Goal: Task Accomplishment & Management: Manage account settings

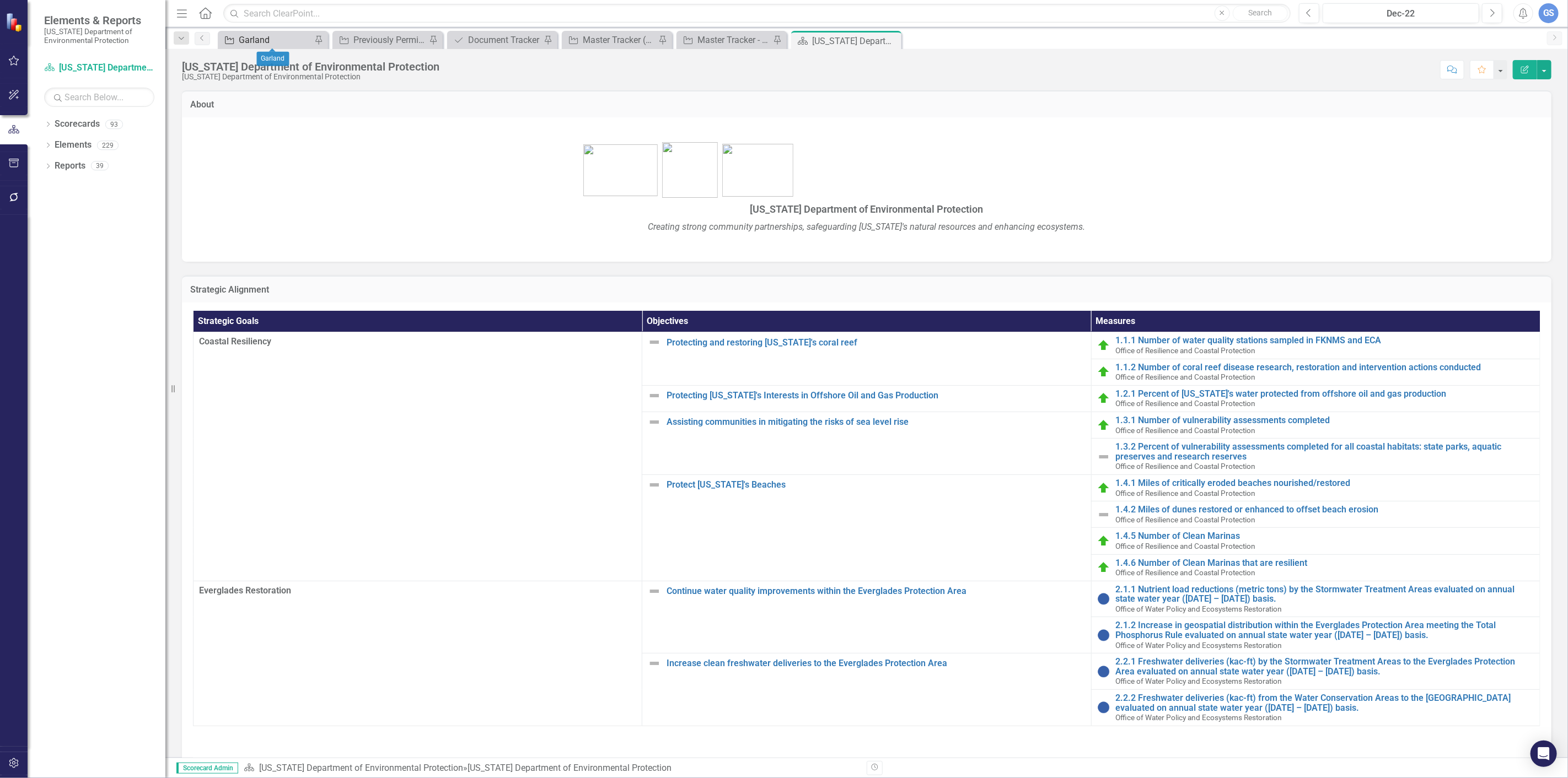
click at [292, 39] on div "Garland" at bounding box center [275, 40] width 73 height 14
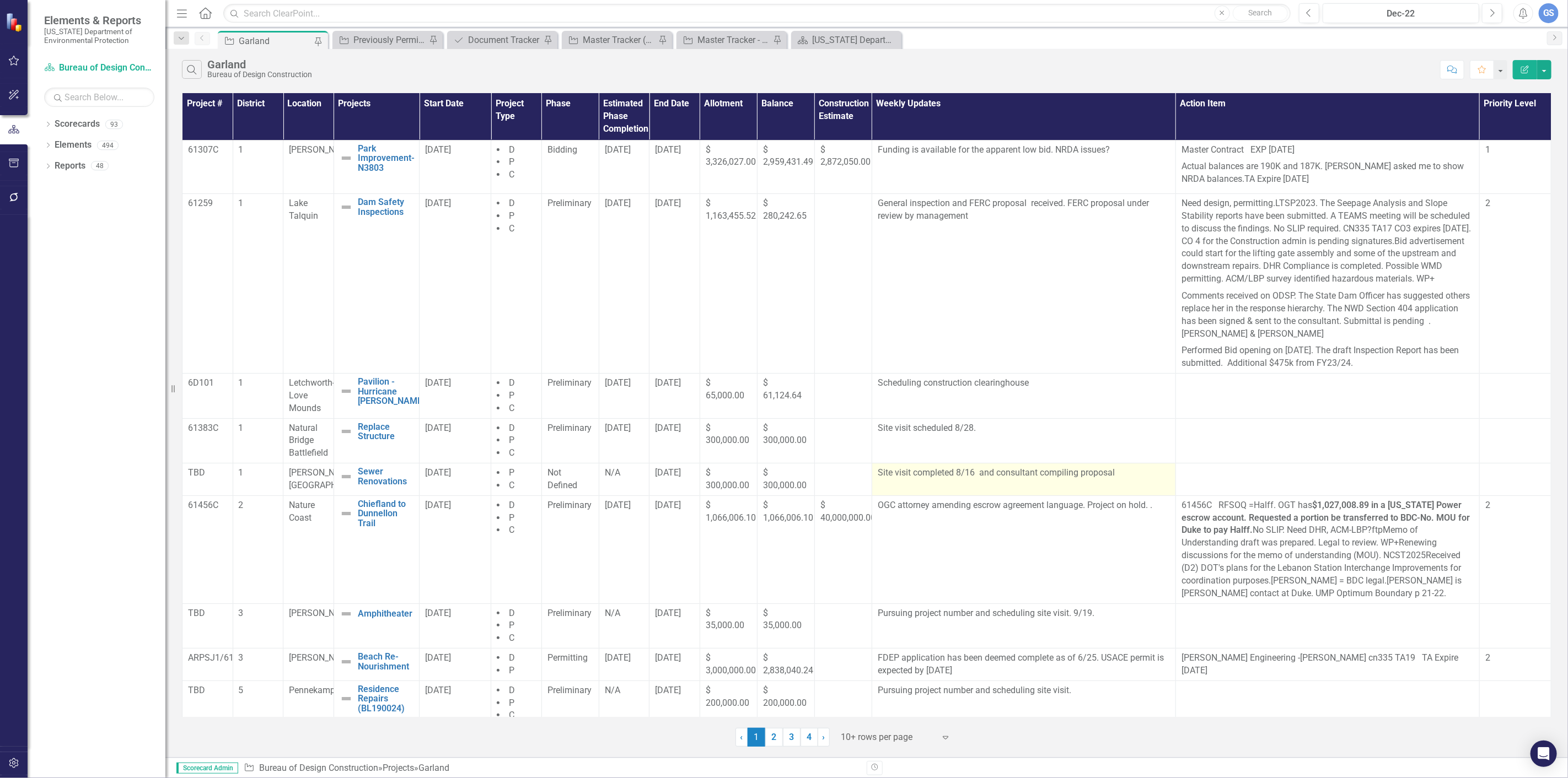
click at [1086, 495] on td "Site visit completed 8/16 and consultant compiling proposal" at bounding box center [1023, 479] width 304 height 32
click at [1085, 495] on td "Site visit completed 8/16 and consultant compiling proposal" at bounding box center [1023, 479] width 304 height 32
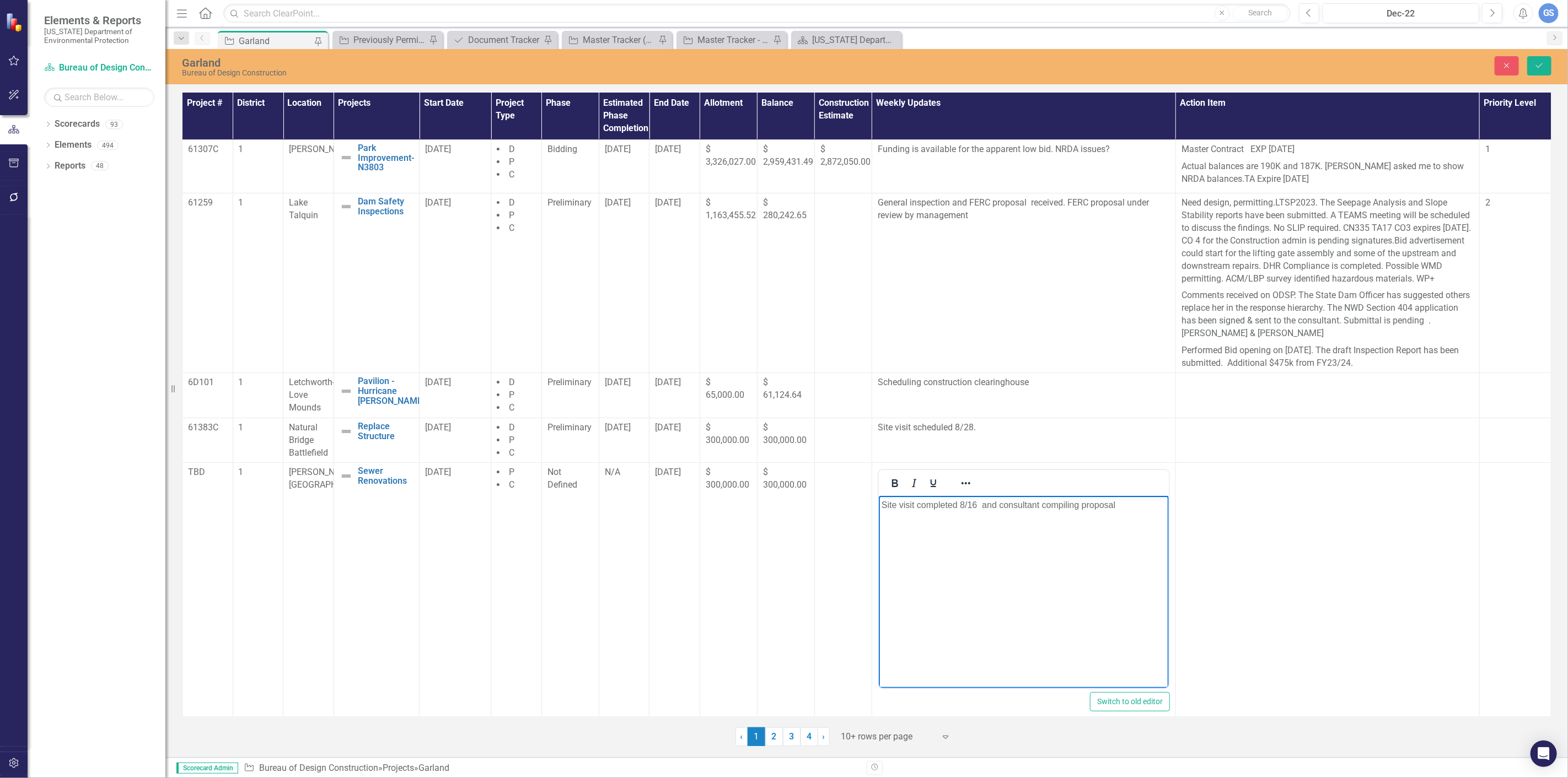
drag, startPoint x: 1123, startPoint y: 503, endPoint x: 980, endPoint y: 507, distance: 143.1
click at [980, 507] on p "Site visit completed 8/16 and consultant compiling proposal" at bounding box center [1022, 506] width 284 height 14
click at [1018, 531] on body "Site visit completed 8/16" at bounding box center [1023, 579] width 290 height 165
click at [976, 507] on p "Site visit completed 8/16" at bounding box center [1022, 506] width 284 height 14
click at [1145, 505] on p "Site visit completed 8/16.Project number submitted 8/21. Consultantant compiling" at bounding box center [1022, 512] width 284 height 26
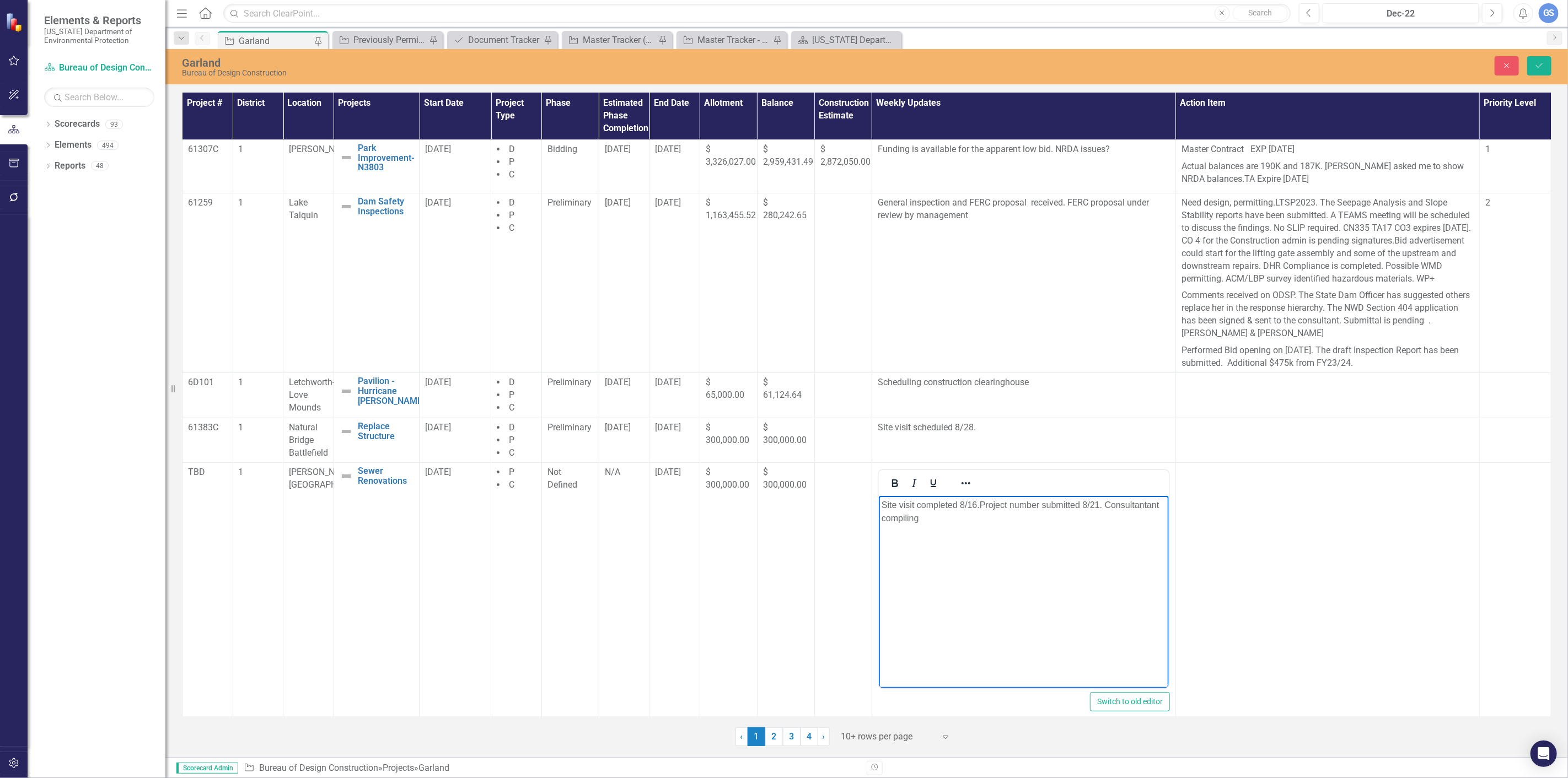
click at [1156, 504] on p "Site visit completed 8/16.Project number submitted 8/21. Consultantant compiling" at bounding box center [1022, 512] width 284 height 26
click at [1134, 505] on p "Site visit completed 8/16.Project number submitted 8/21. Consult compiling" at bounding box center [1022, 512] width 284 height 26
click at [925, 521] on p "Site visit completed 8/16.Project number submitted 8/21. Consultant compiling" at bounding box center [1022, 512] width 284 height 26
click at [920, 518] on p "Site visit completed 8/16.Project number submitted 8/21. Consultant compiling" at bounding box center [1022, 512] width 284 height 26
click at [1535, 59] on button "Save" at bounding box center [1539, 65] width 25 height 20
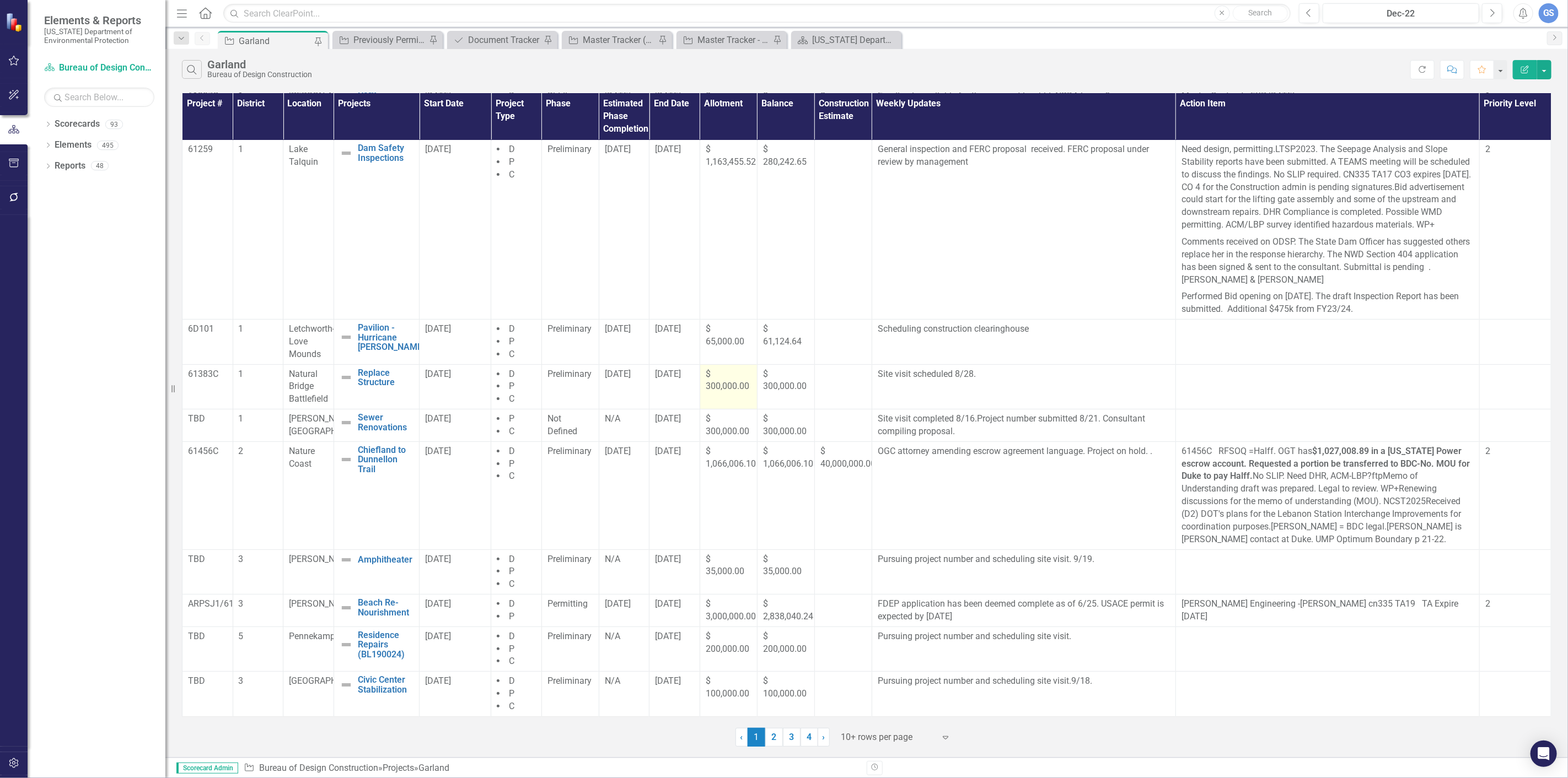
scroll to position [67, 0]
click at [669, 420] on span "[DATE]" at bounding box center [668, 418] width 26 height 10
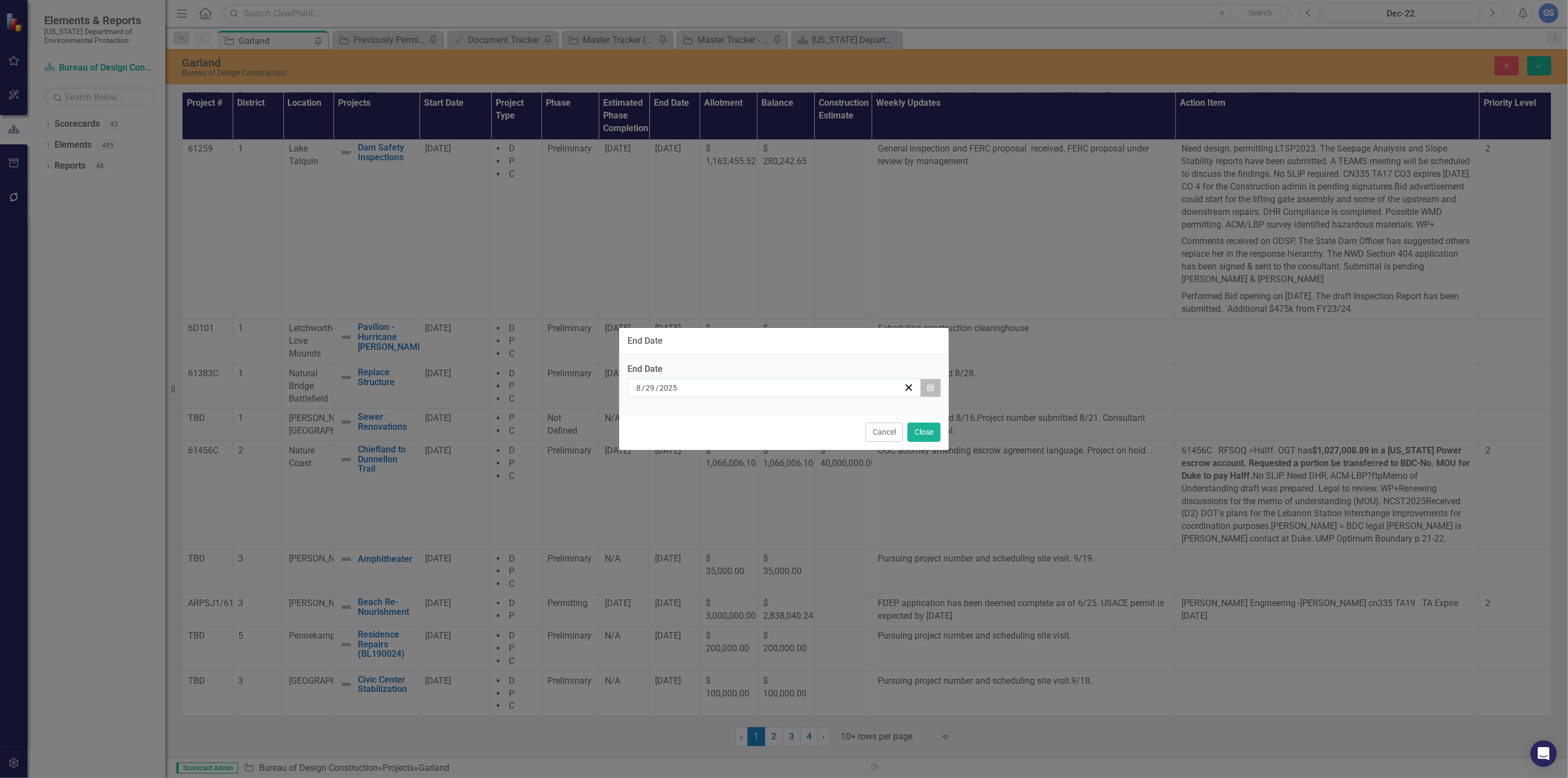
click at [932, 386] on icon "button" at bounding box center [931, 387] width 7 height 8
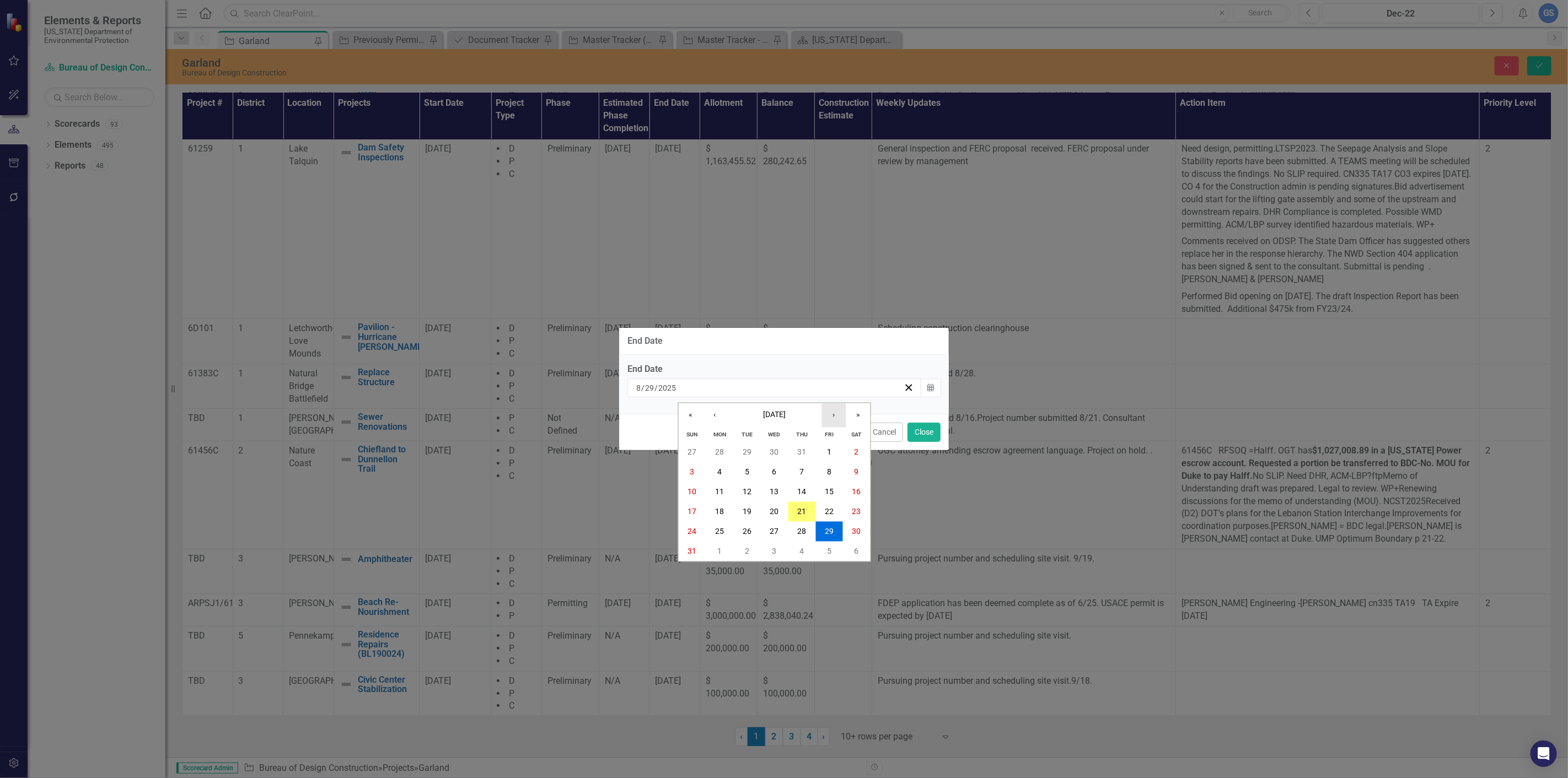
click at [833, 411] on button "›" at bounding box center [834, 416] width 25 height 25
click at [770, 467] on abbr "10" at bounding box center [775, 472] width 8 height 8
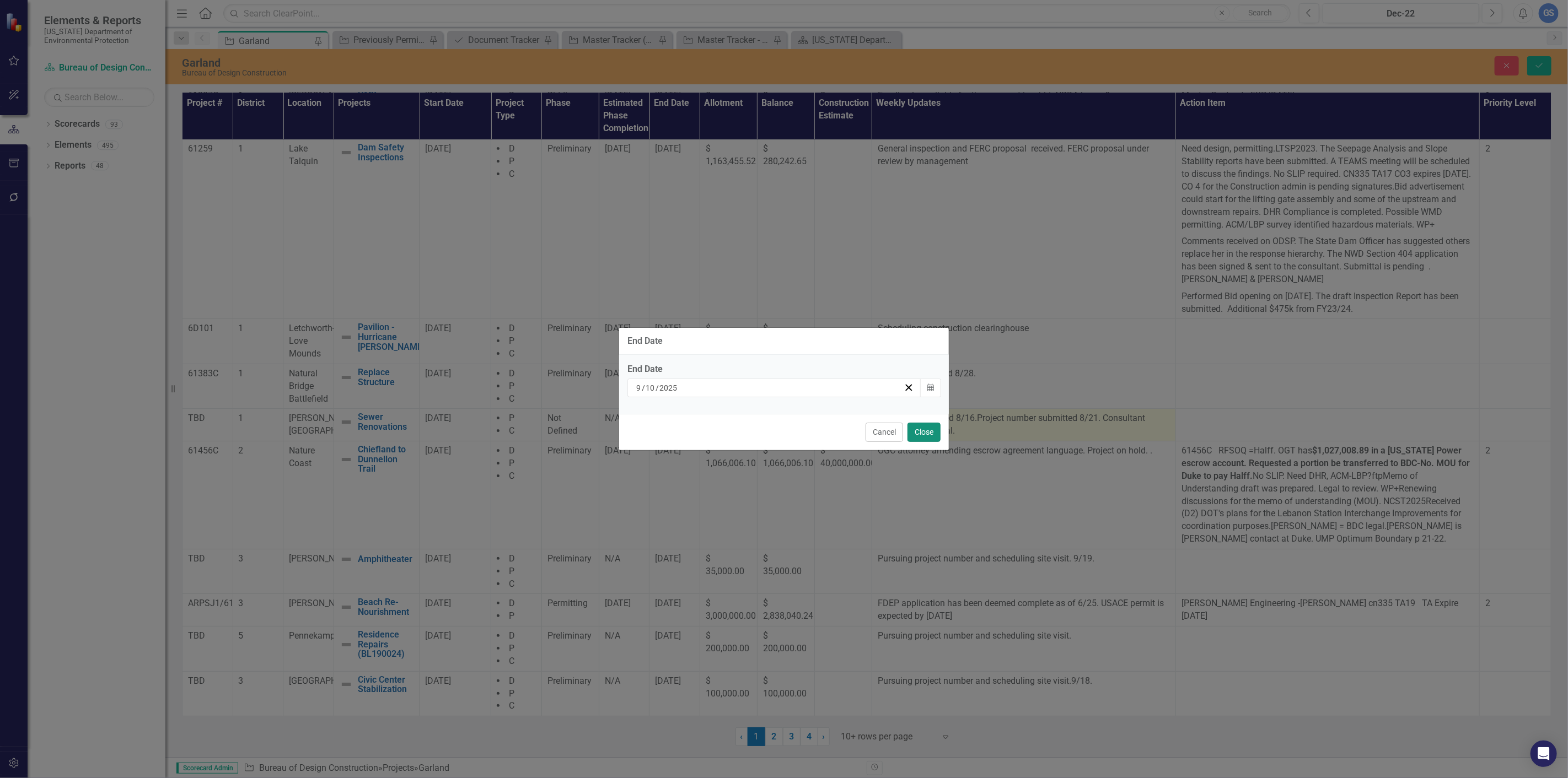
click at [925, 428] on button "Close" at bounding box center [923, 432] width 33 height 20
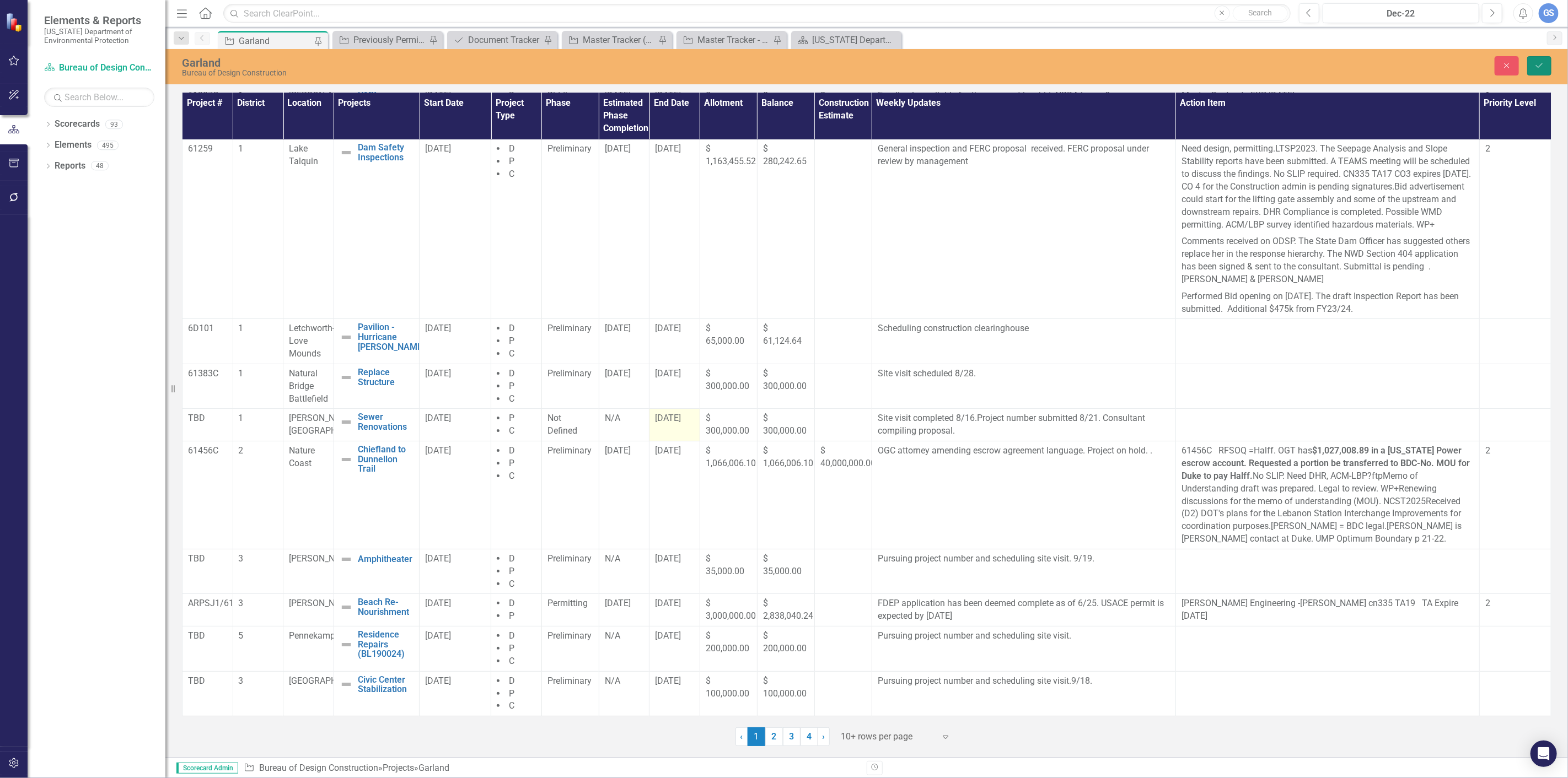
click at [1535, 58] on button "Save" at bounding box center [1539, 65] width 25 height 20
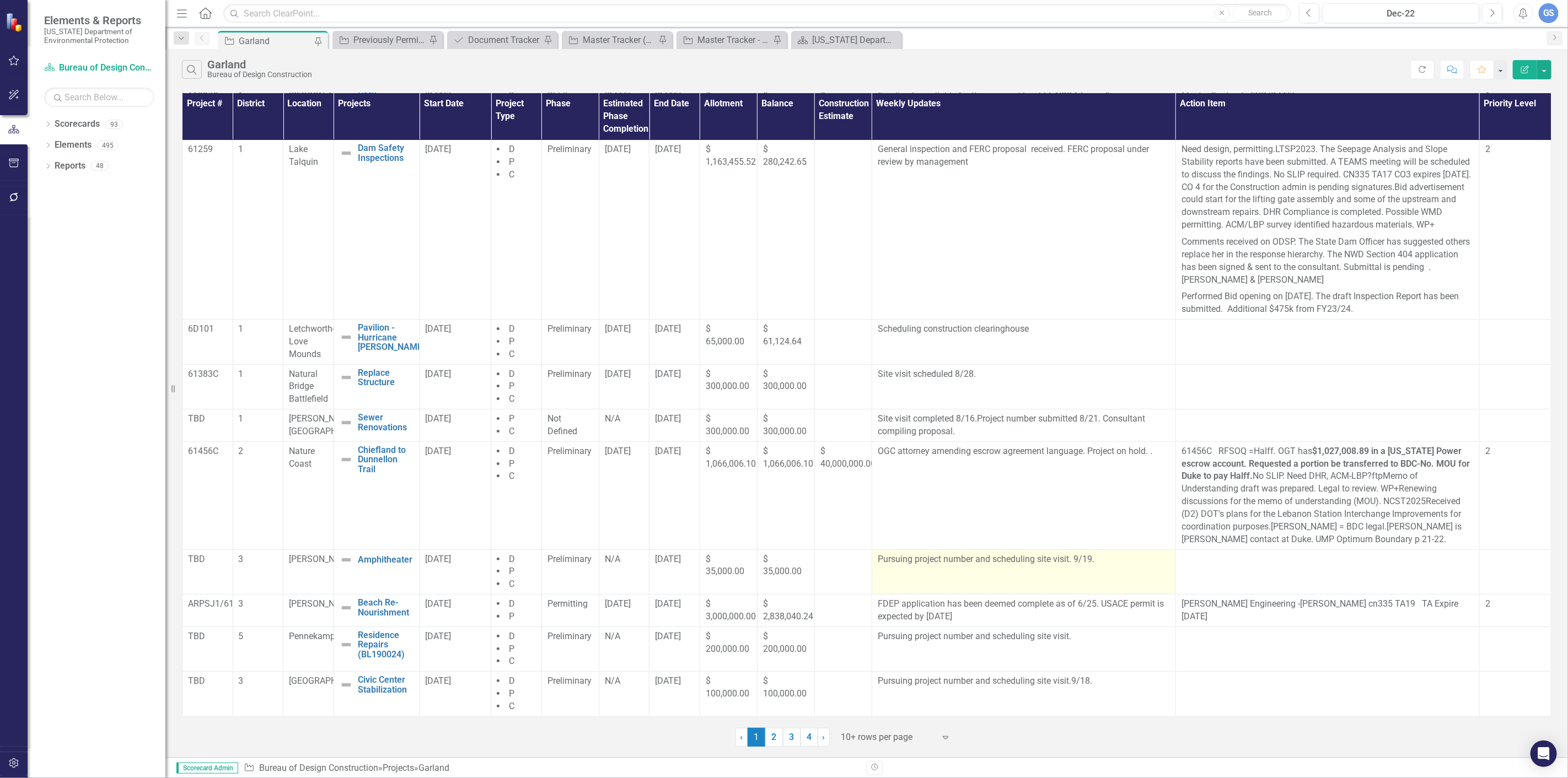
click at [1092, 559] on p "Pursuing project number and scheduling site visit. 9/19." at bounding box center [1023, 559] width 292 height 13
click at [1099, 559] on p "Pursuing project number and scheduling site visit. 9/19." at bounding box center [1023, 559] width 292 height 13
click at [1099, 560] on p "Pursuing project number and scheduling site visit. 9/19." at bounding box center [1023, 559] width 292 height 13
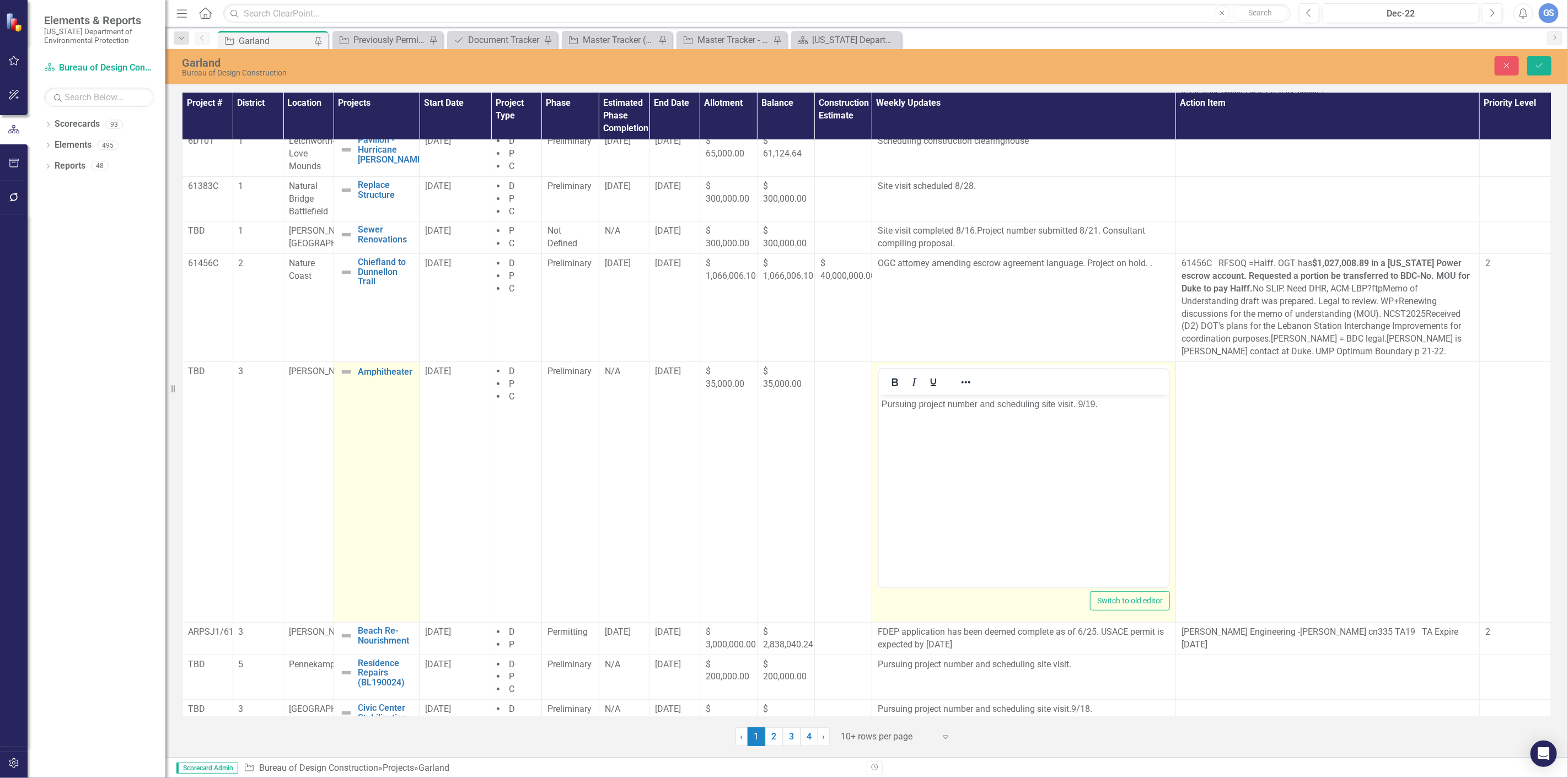
scroll to position [244, 0]
